Goal: Task Accomplishment & Management: Use online tool/utility

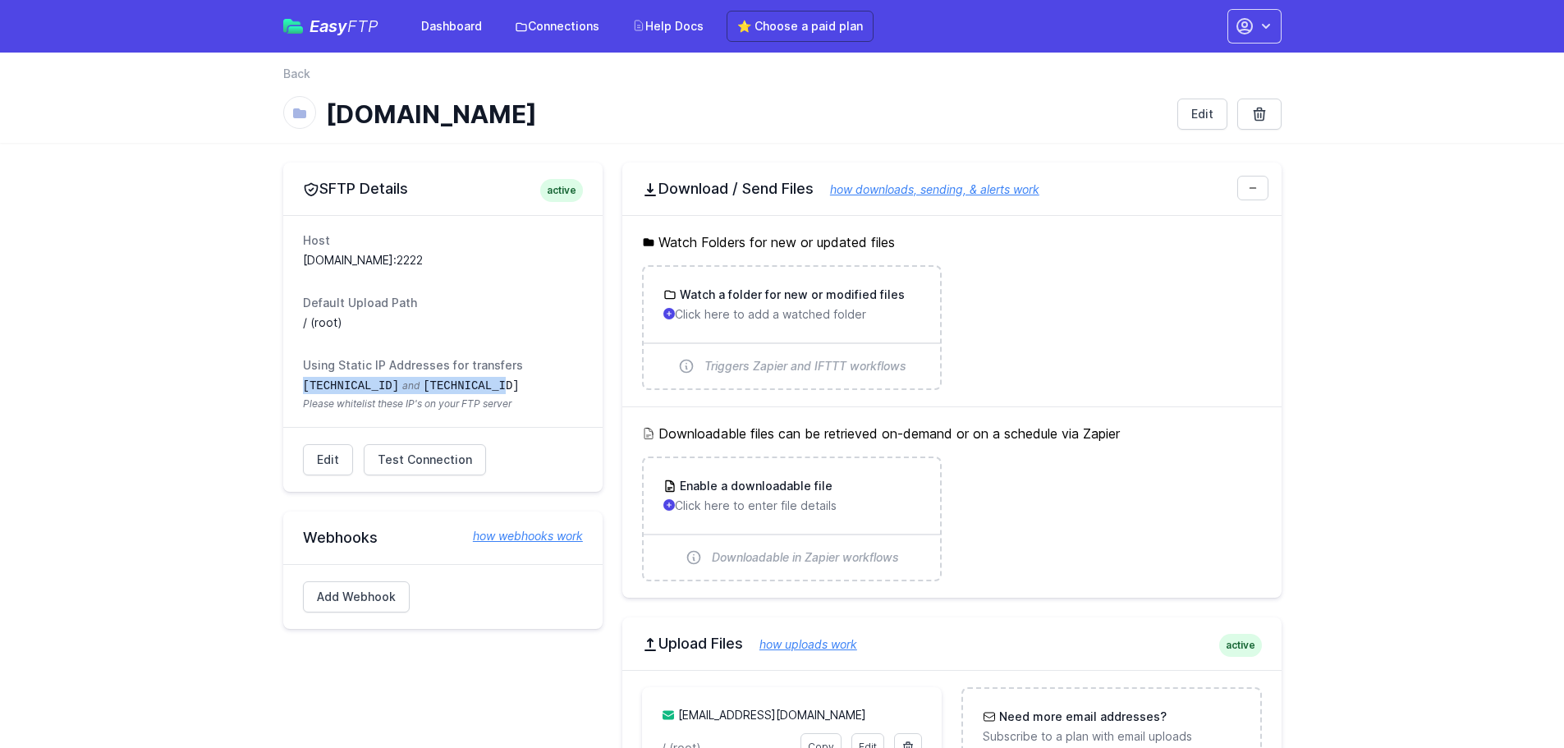
drag, startPoint x: 304, startPoint y: 383, endPoint x: 541, endPoint y: 391, distance: 237.4
click at [541, 391] on dd "34.238.108.61 and 34.239.17.55 Please whitelist these IP's on your FTP server" at bounding box center [443, 394] width 280 height 34
copy dd "34.238.108.61 and 34.239.17.55"
click at [765, 33] on link "⭐ Choose a paid plan" at bounding box center [800, 26] width 147 height 31
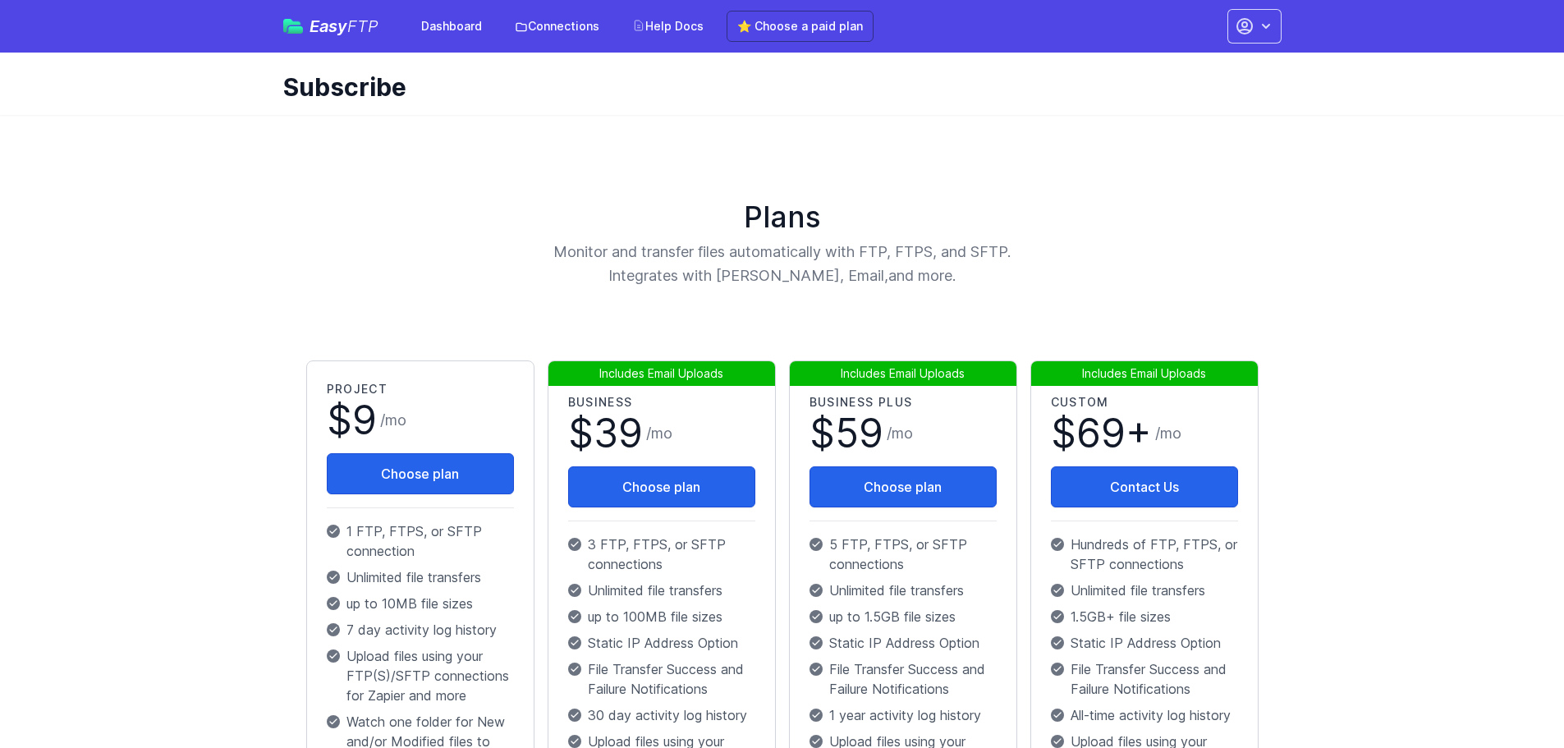
click at [690, 370] on span "Includes Email Uploads" at bounding box center [662, 372] width 228 height 25
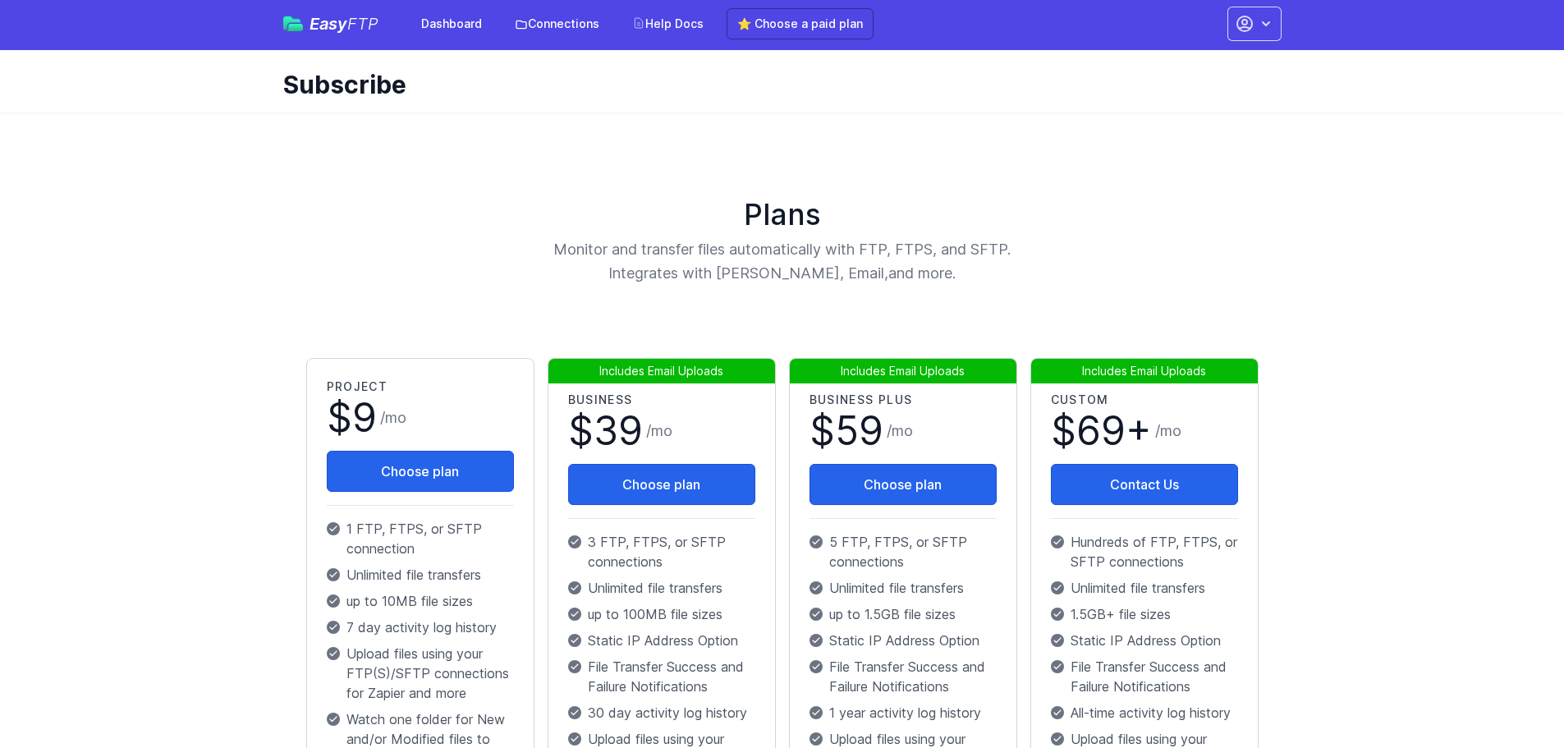
scroll to position [1, 0]
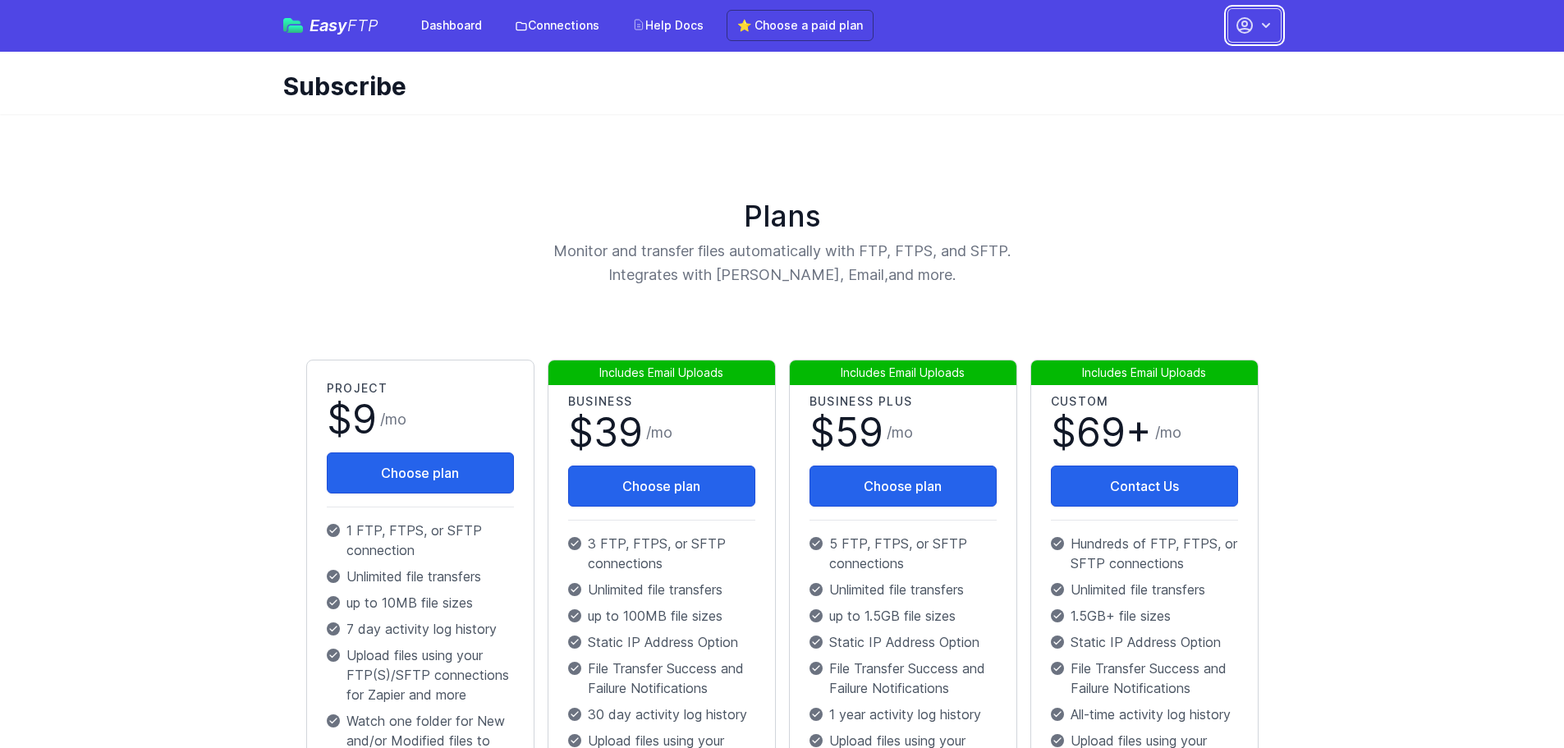
click at [1259, 19] on icon "button" at bounding box center [1266, 25] width 16 height 16
click at [1192, 159] on link "Set up Zapier" at bounding box center [1203, 156] width 158 height 30
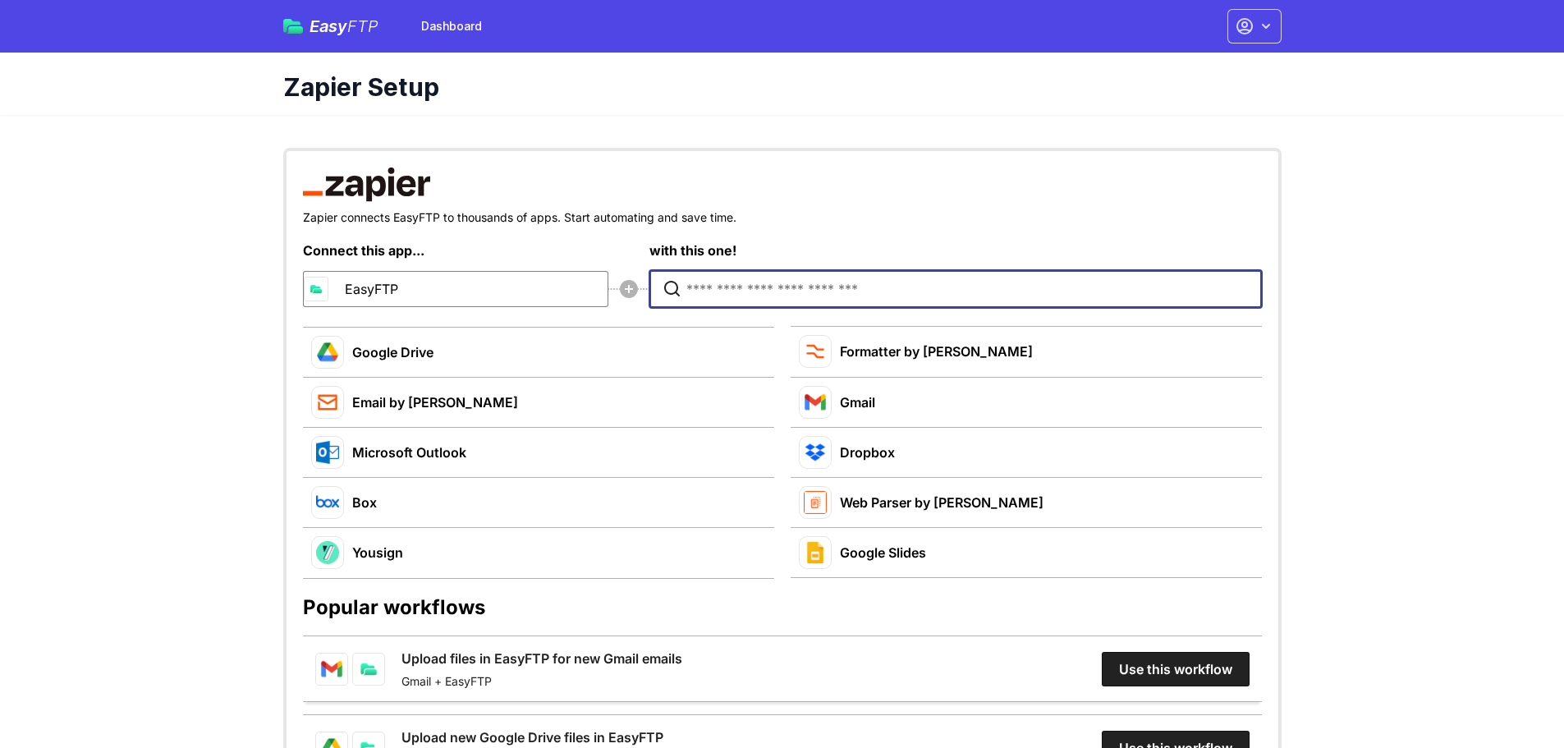
click at [770, 287] on input "Type to search for an app to connect" at bounding box center [959, 289] width 546 height 36
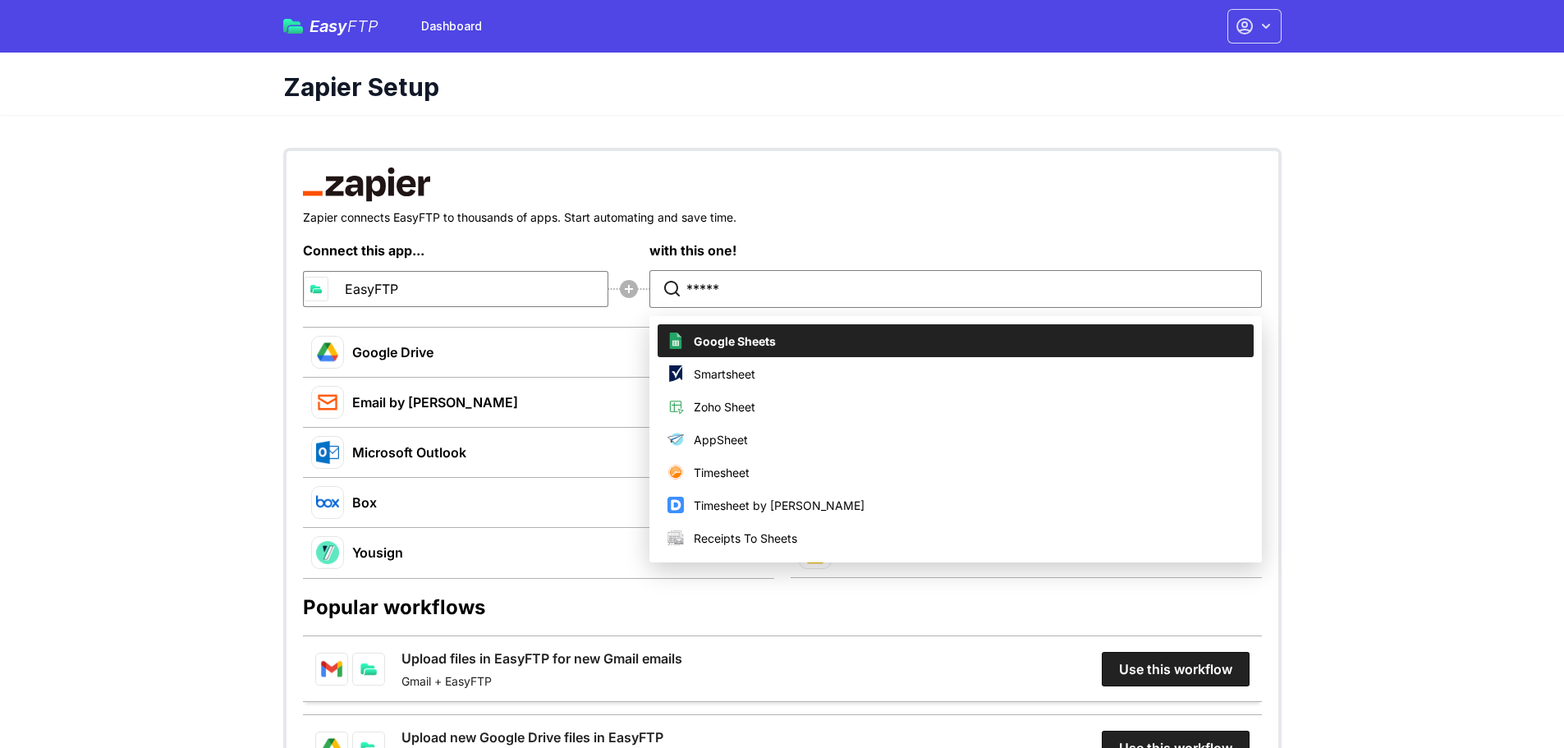
click at [741, 346] on span "Google Sheets" at bounding box center [735, 341] width 82 height 17
type input "**********"
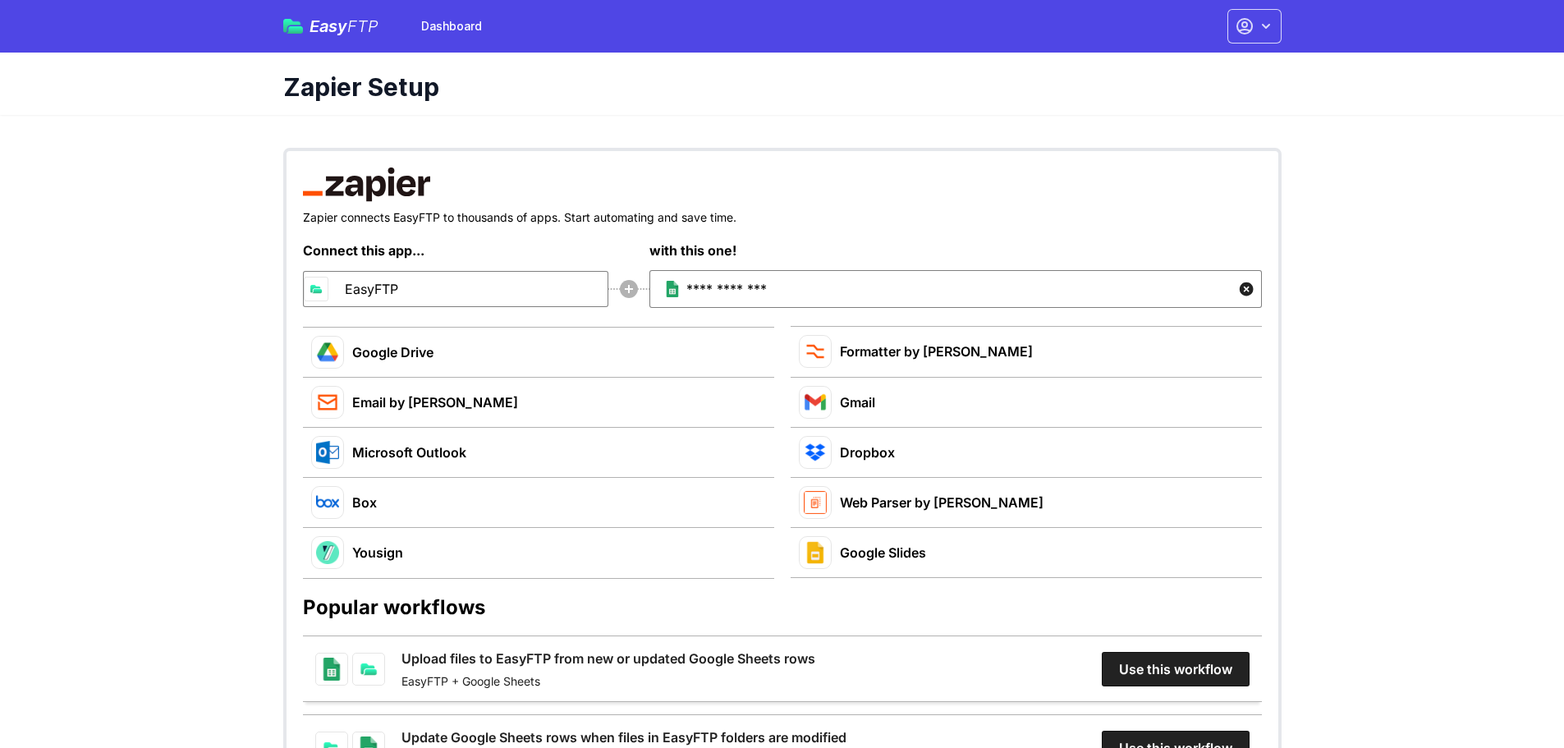
click at [324, 30] on span "Easy FTP" at bounding box center [344, 26] width 69 height 16
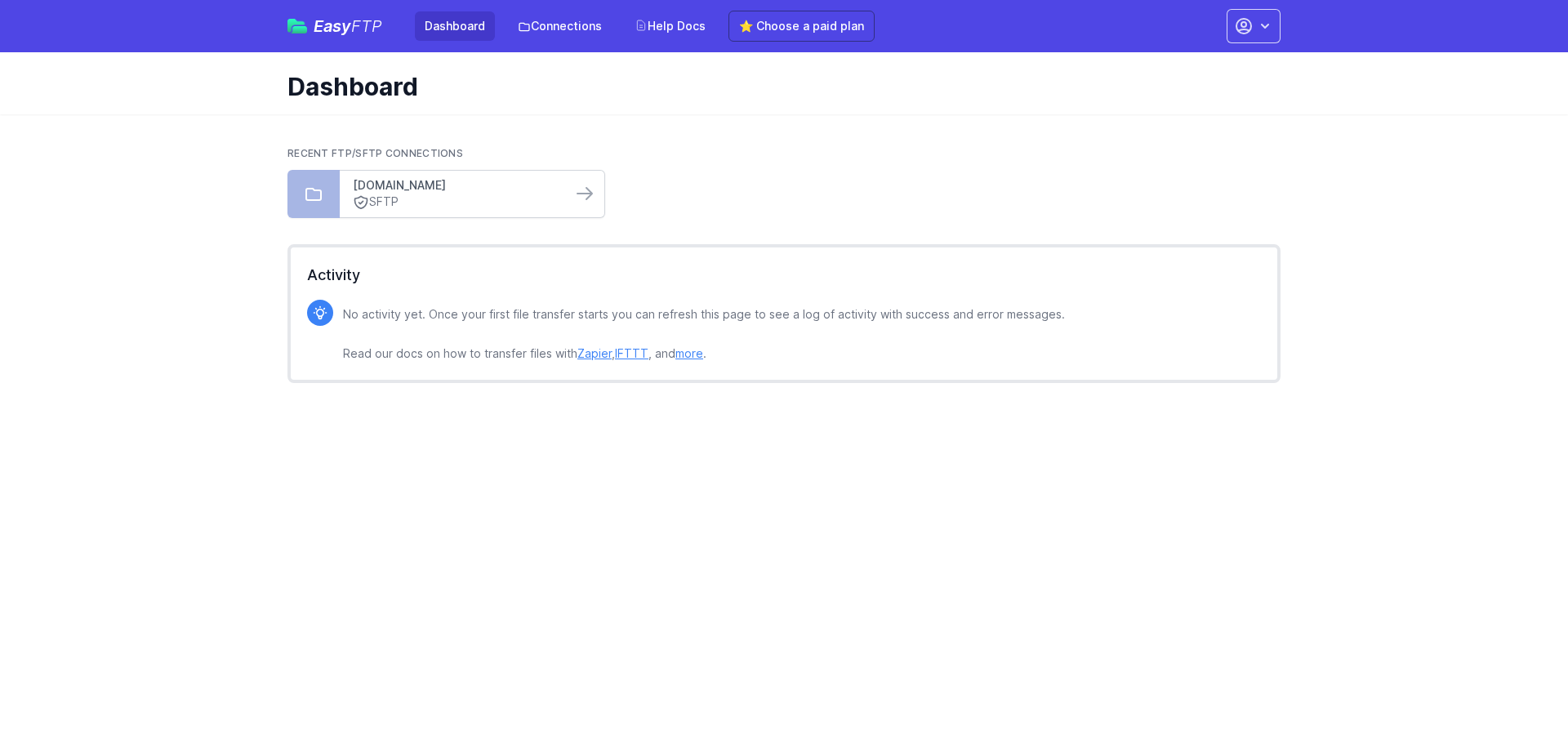
click at [419, 189] on link "[DOMAIN_NAME]" at bounding box center [456, 185] width 206 height 16
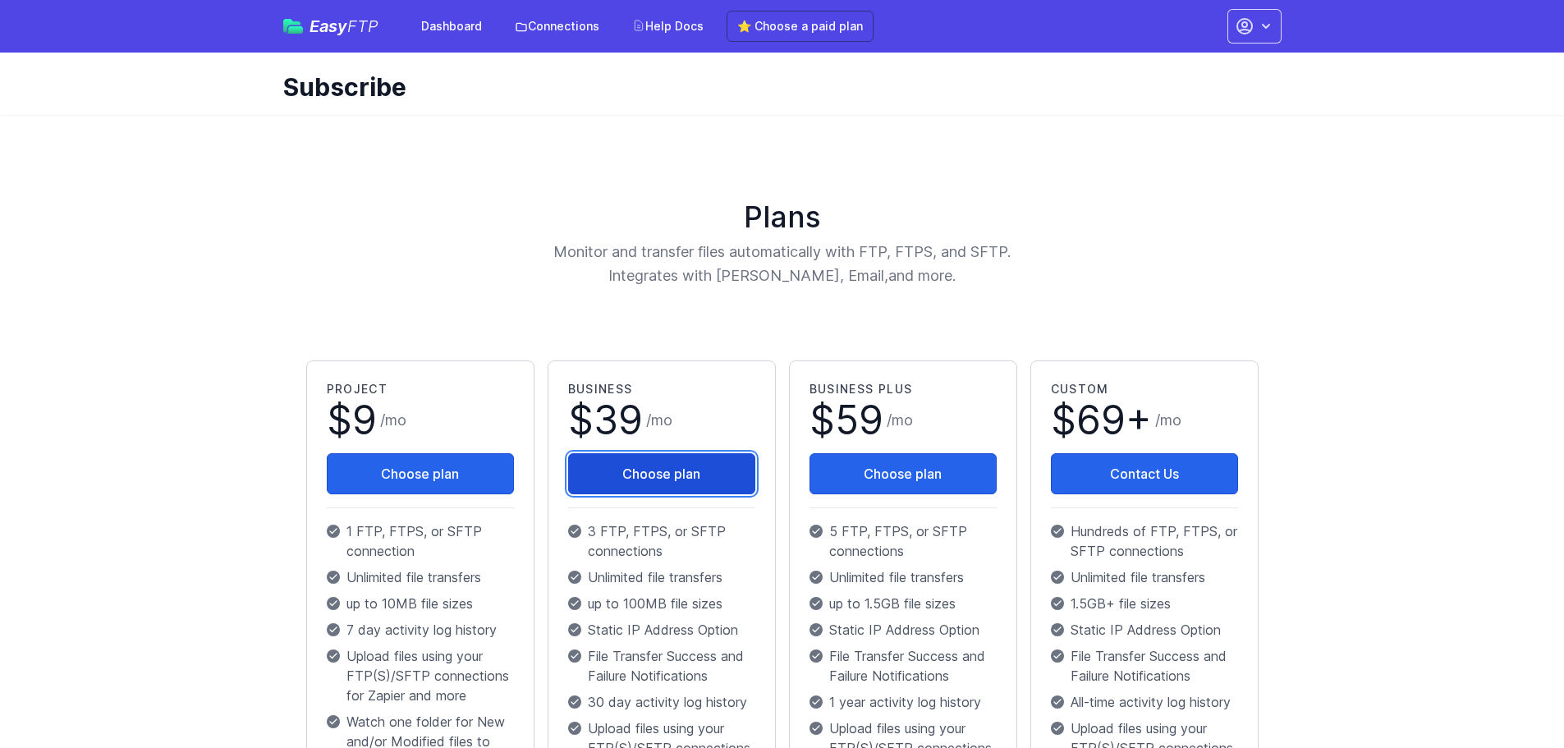
click at [630, 464] on button "Choose plan" at bounding box center [661, 473] width 187 height 41
